Goal: Task Accomplishment & Management: Manage account settings

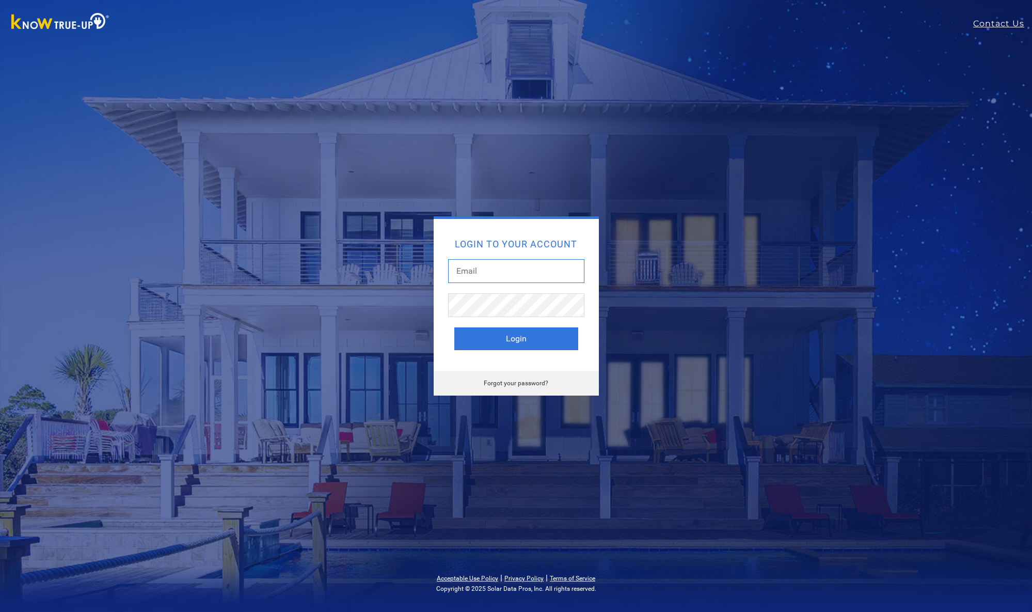
type input "[EMAIL_ADDRESS][DOMAIN_NAME]"
click at [515, 334] on button "Login" at bounding box center [516, 338] width 124 height 23
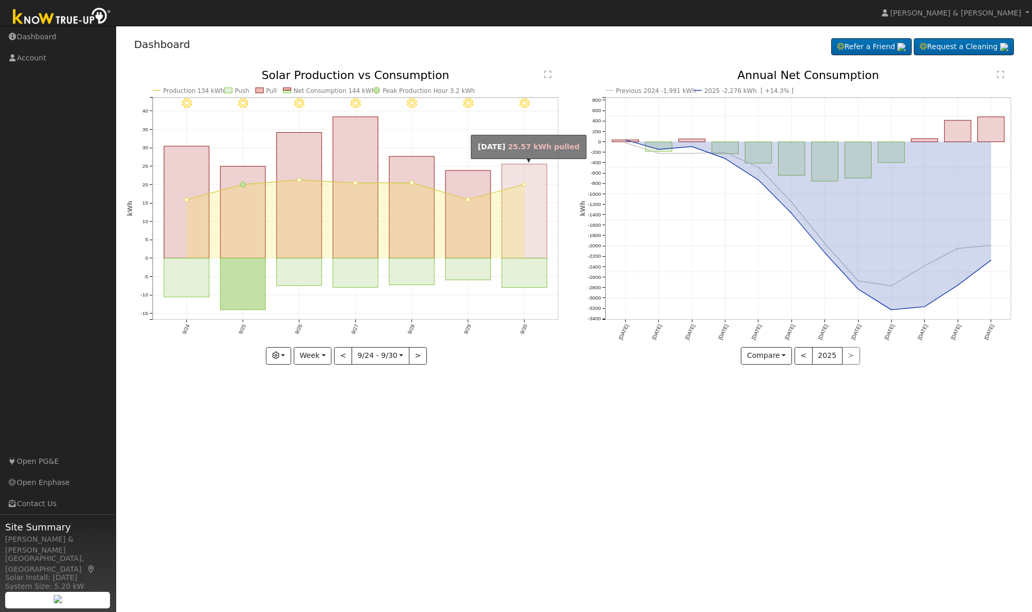
click at [524, 226] on rect "onclick=""" at bounding box center [524, 211] width 45 height 94
type input "[DATE]"
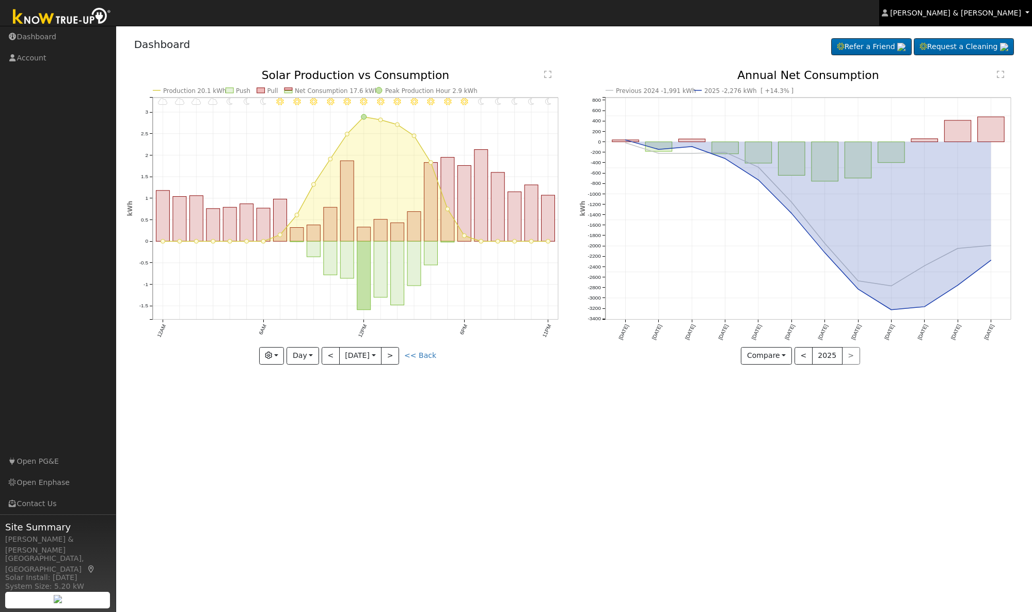
click at [968, 9] on span "[PERSON_NAME] & [PERSON_NAME]" at bounding box center [955, 13] width 131 height 8
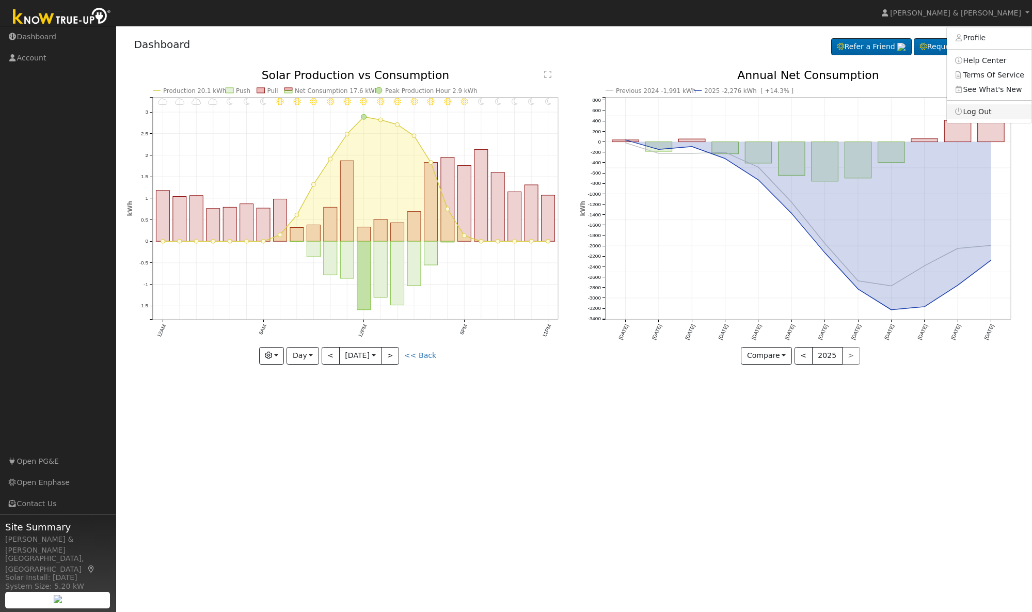
click at [973, 115] on link "Log Out" at bounding box center [989, 111] width 85 height 14
